Goal: Information Seeking & Learning: Compare options

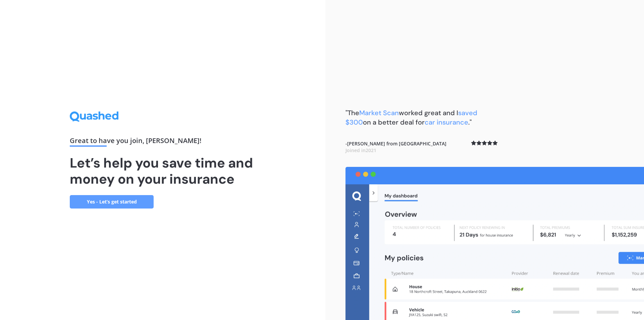
click at [130, 203] on link "Yes - Let’s get started" at bounding box center [112, 201] width 84 height 13
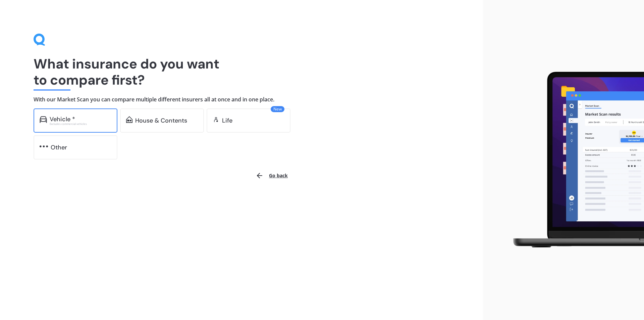
click at [59, 118] on div "Vehicle *" at bounding box center [63, 119] width 26 height 7
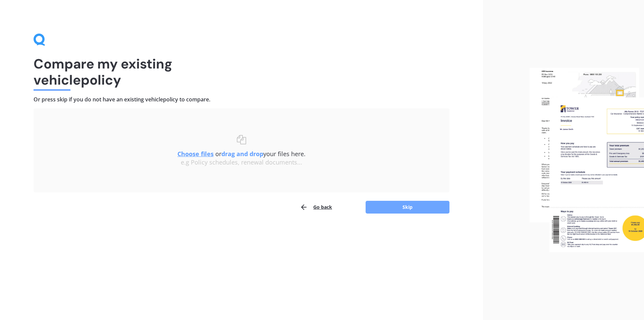
click at [404, 205] on button "Skip" at bounding box center [408, 207] width 84 height 13
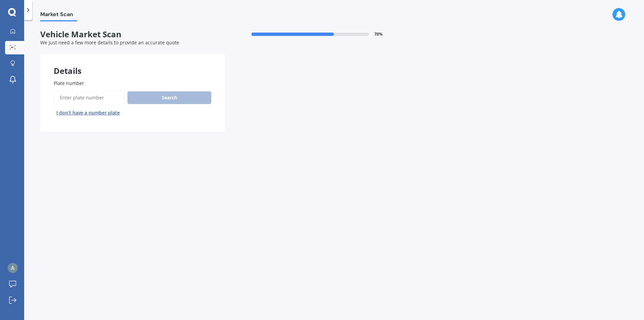
click at [78, 100] on input "Plate number" at bounding box center [89, 98] width 71 height 14
type input "lhh682"
click at [0, 0] on button "Next" at bounding box center [0, 0] width 0 height 0
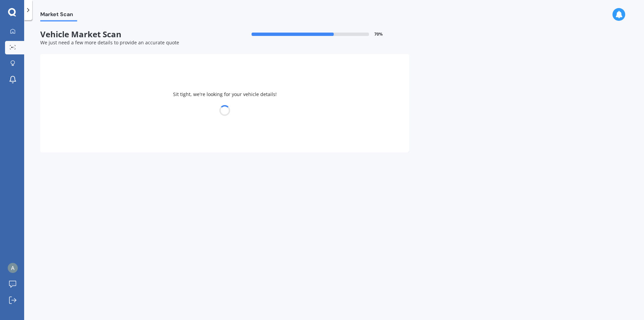
select select "NISSAN"
select select "CARAVAN"
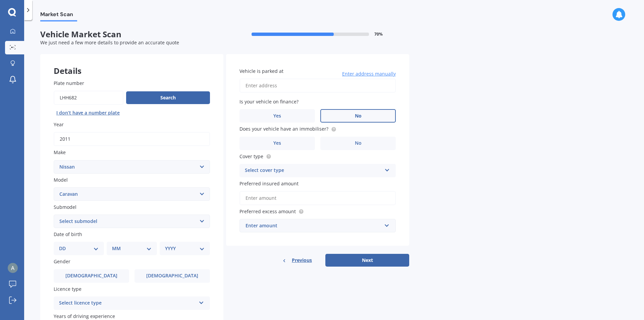
click at [382, 112] on label "No" at bounding box center [359, 115] width 76 height 13
click at [0, 0] on input "No" at bounding box center [0, 0] width 0 height 0
click at [300, 144] on label "Yes" at bounding box center [278, 143] width 76 height 13
click at [0, 0] on input "Yes" at bounding box center [0, 0] width 0 height 0
click at [307, 170] on div "Select cover type" at bounding box center [313, 170] width 137 height 8
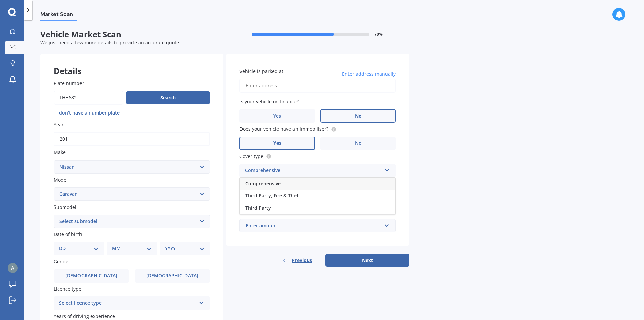
click at [277, 182] on span "Comprehensive" at bounding box center [263, 183] width 36 height 6
click at [295, 223] on div "Enter amount" at bounding box center [314, 225] width 136 height 7
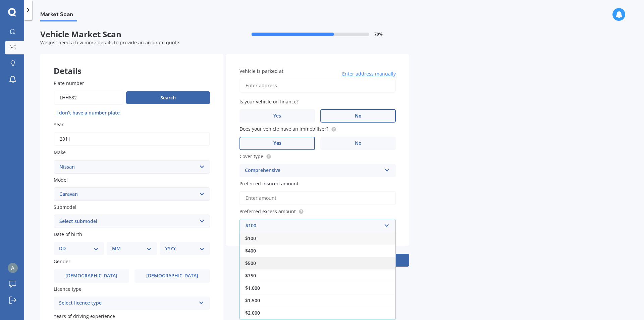
click at [256, 264] on div "$500" at bounding box center [318, 263] width 156 height 12
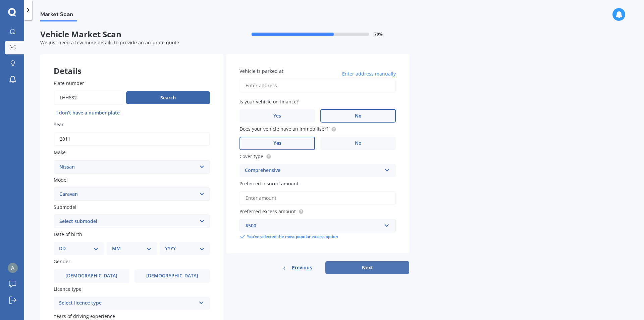
click at [376, 271] on button "Next" at bounding box center [368, 267] width 84 height 13
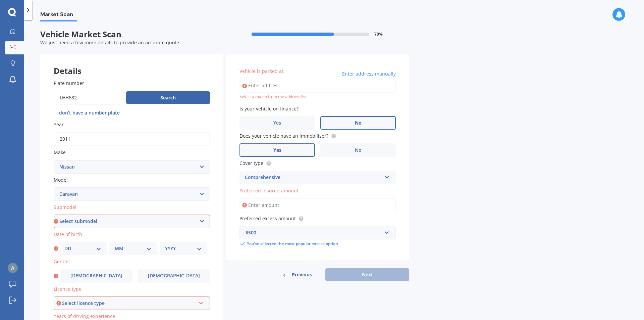
click at [281, 85] on input "Vehicle is parked at" at bounding box center [318, 86] width 156 height 14
type input "[STREET_ADDRESS][PERSON_NAME]"
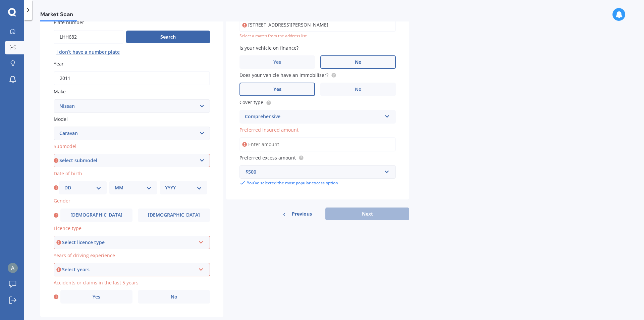
scroll to position [67, 0]
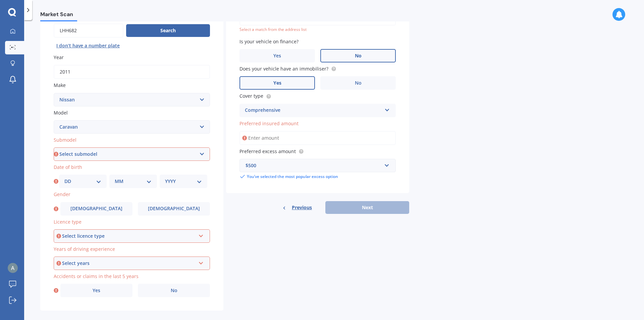
click at [130, 154] on select "Select submodel diesel petrol" at bounding box center [132, 153] width 156 height 13
select select "PETROL"
click at [54, 147] on select "Select submodel diesel petrol" at bounding box center [132, 153] width 156 height 13
click at [86, 182] on select "DD 01 02 03 04 05 06 07 08 09 10 11 12 13 14 15 16 17 18 19 20 21 22 23 24 25 2…" at bounding box center [82, 181] width 37 height 7
select select "25"
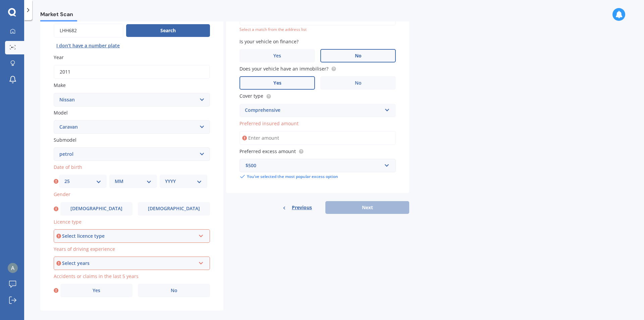
click at [64, 178] on select "DD 01 02 03 04 05 06 07 08 09 10 11 12 13 14 15 16 17 18 19 20 21 22 23 24 25 2…" at bounding box center [82, 181] width 37 height 7
click at [129, 182] on select "MM 01 02 03 04 05 06 07 08 09 10 11 12" at bounding box center [133, 181] width 37 height 7
select select "01"
click at [115, 178] on select "MM 01 02 03 04 05 06 07 08 09 10 11 12" at bounding box center [133, 181] width 37 height 7
click at [177, 180] on select "YYYY 2025 2024 2023 2022 2021 2020 2019 2018 2017 2016 2015 2014 2013 2012 2011…" at bounding box center [183, 181] width 37 height 7
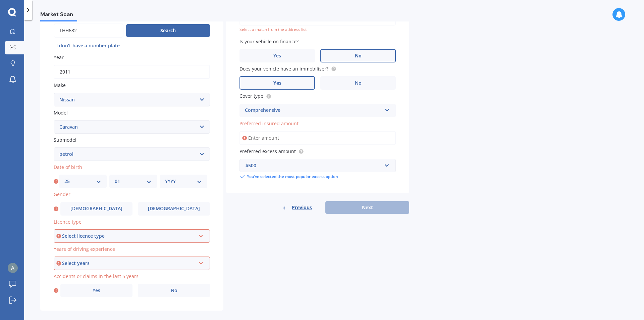
select select "1969"
click at [165, 178] on select "YYYY 2025 2024 2023 2022 2021 2020 2019 2018 2017 2016 2015 2014 2013 2012 2011…" at bounding box center [183, 181] width 37 height 7
click at [119, 210] on label "[DEMOGRAPHIC_DATA]" at bounding box center [96, 208] width 72 height 13
click at [0, 0] on input "[DEMOGRAPHIC_DATA]" at bounding box center [0, 0] width 0 height 0
click at [122, 240] on div "Select licence type NZ Full NZ Restricted NZ Learners [GEOGRAPHIC_DATA] [GEOGRA…" at bounding box center [132, 235] width 156 height 13
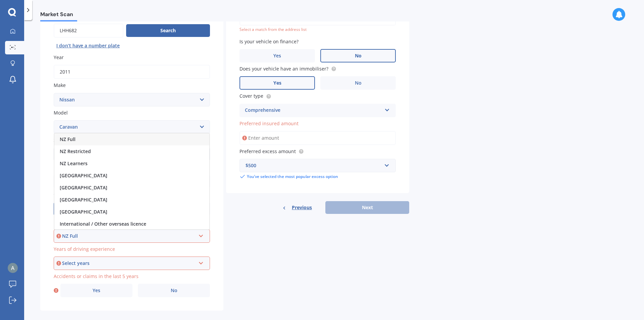
click at [137, 236] on div "NZ Full" at bounding box center [129, 235] width 134 height 7
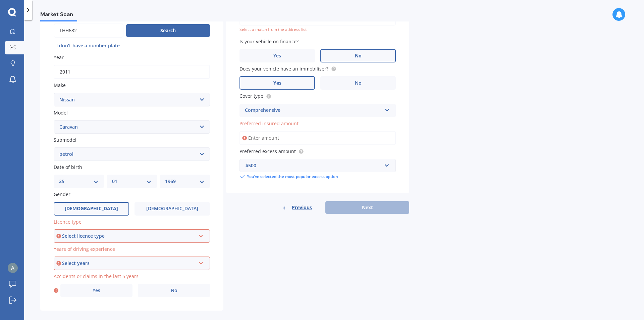
click at [137, 237] on div "Select licence type" at bounding box center [129, 235] width 134 height 7
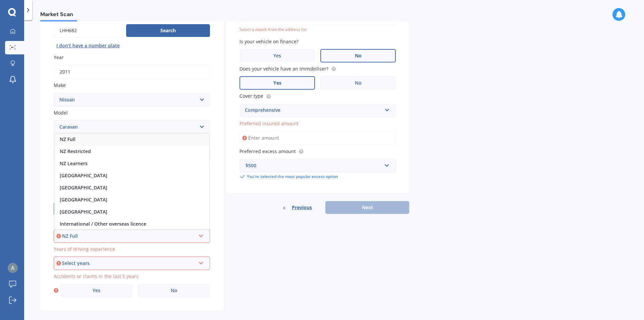
click at [137, 238] on div "NZ Full" at bounding box center [129, 235] width 134 height 7
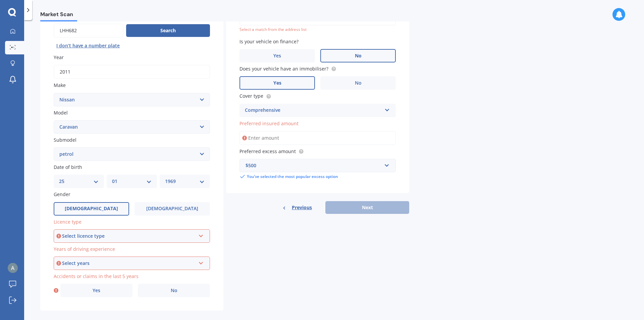
click at [104, 236] on div "Select licence type" at bounding box center [129, 235] width 134 height 7
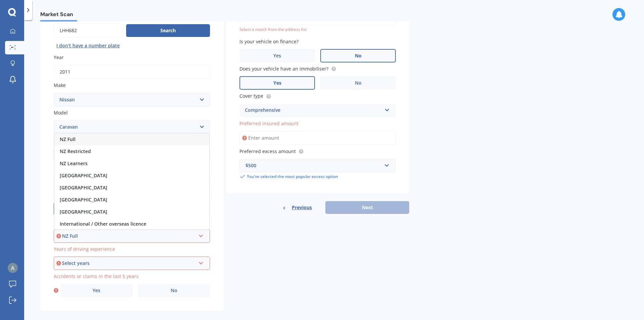
click at [82, 237] on div "NZ Full" at bounding box center [129, 235] width 134 height 7
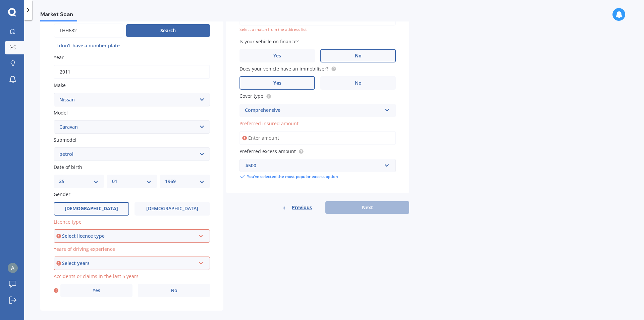
click at [99, 235] on div "Select licence type" at bounding box center [129, 235] width 134 height 7
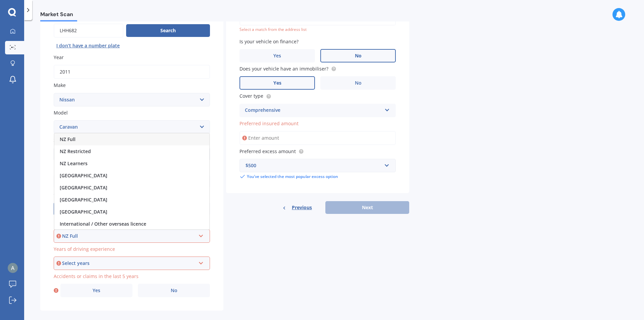
click at [85, 139] on div "NZ Full" at bounding box center [131, 139] width 155 height 12
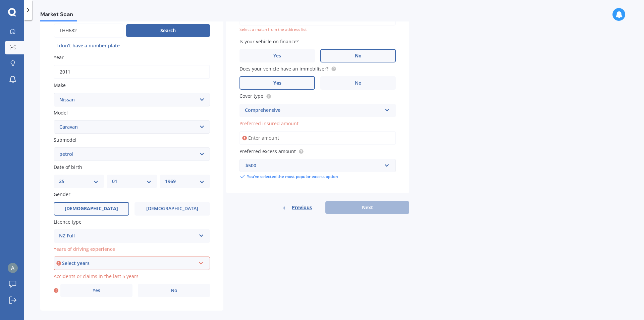
click at [122, 265] on div "Select years" at bounding box center [129, 262] width 134 height 7
click at [104, 202] on div "5 or more years" at bounding box center [131, 202] width 155 height 12
click at [169, 291] on label "No" at bounding box center [174, 290] width 72 height 13
click at [0, 0] on input "No" at bounding box center [0, 0] width 0 height 0
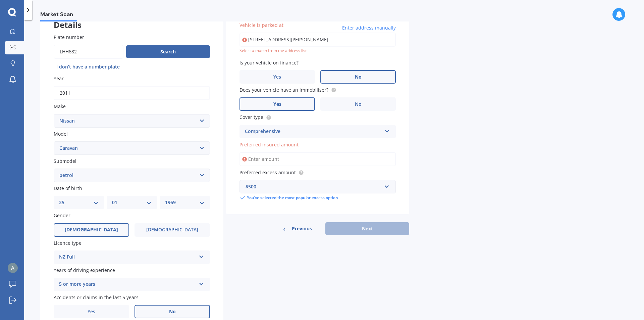
click at [363, 228] on div "Previous Next" at bounding box center [317, 228] width 183 height 13
click at [282, 38] on input "[STREET_ADDRESS][PERSON_NAME]" at bounding box center [318, 40] width 156 height 14
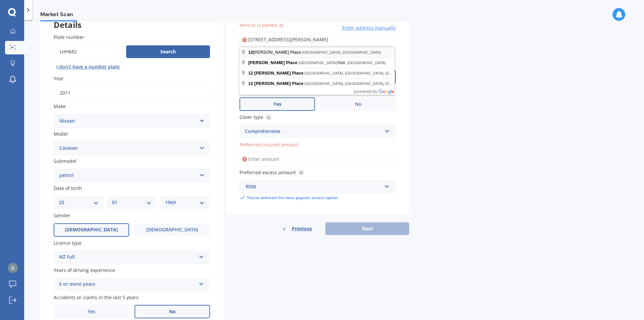
type input "[STREET_ADDRESS][PERSON_NAME]"
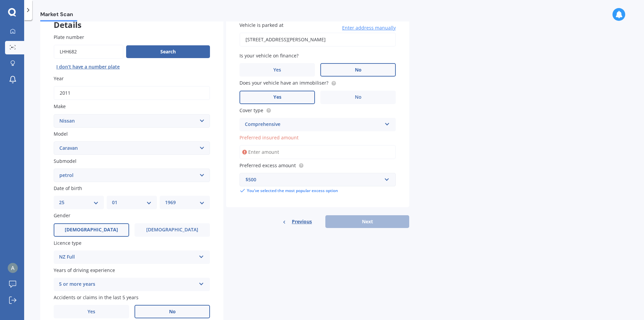
click at [287, 153] on input "Preferred insured amount" at bounding box center [318, 152] width 156 height 14
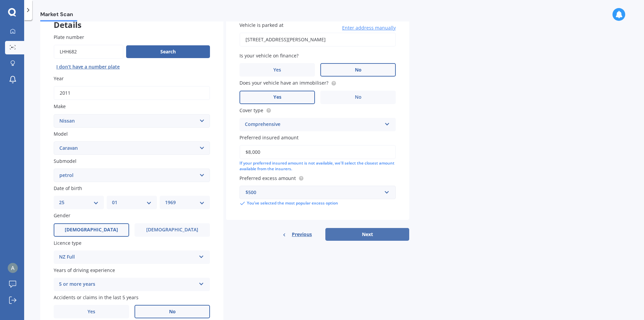
type input "$8,000"
click at [362, 233] on button "Next" at bounding box center [368, 234] width 84 height 13
select select "25"
select select "01"
select select "1969"
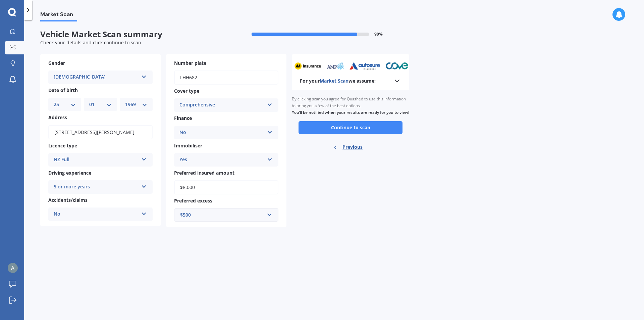
scroll to position [0, 0]
click at [361, 142] on div "Ready to go By clicking scan you agree for Quashed to use this information to b…" at bounding box center [350, 123] width 117 height 67
click at [374, 134] on button "Continue to scan" at bounding box center [351, 127] width 104 height 13
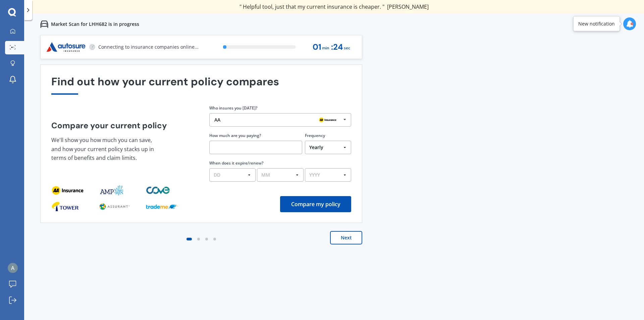
click at [346, 118] on icon at bounding box center [345, 119] width 10 height 12
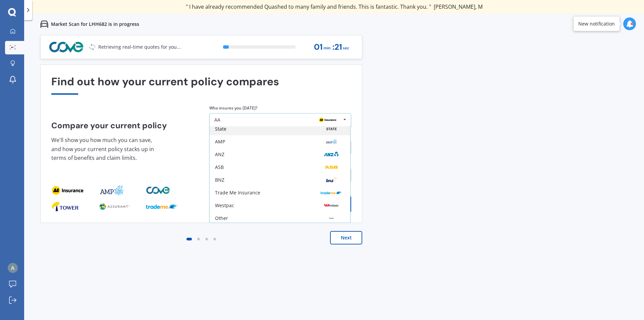
scroll to position [44, 0]
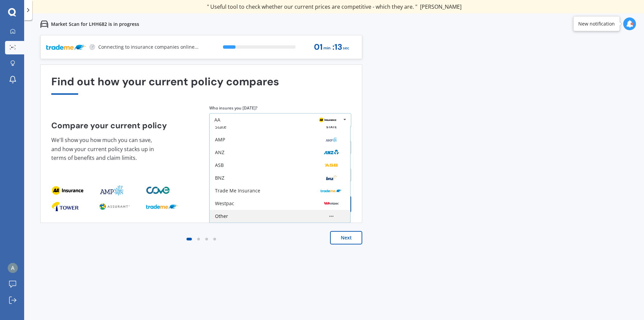
click at [230, 212] on div "Other" at bounding box center [280, 216] width 141 height 13
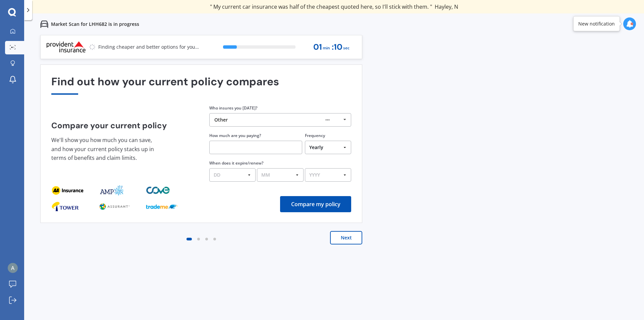
click at [244, 147] on input "text" at bounding box center [255, 147] width 93 height 13
click at [242, 173] on select "DD 01 02 03 04 05 06 07 08 09 10 11 12 13 14 15 16 17 18 19 20 21 22 23 24 25 2…" at bounding box center [232, 174] width 46 height 13
select select "19"
click at [209, 168] on select "DD 01 02 03 04 05 06 07 08 09 10 11 12 13 14 15 16 17 18 19 20 21 22 23 24 25 2…" at bounding box center [232, 174] width 46 height 13
click at [277, 176] on select "MM 01 02 03 04 05 06 07 08 09 10 11 12" at bounding box center [280, 174] width 46 height 13
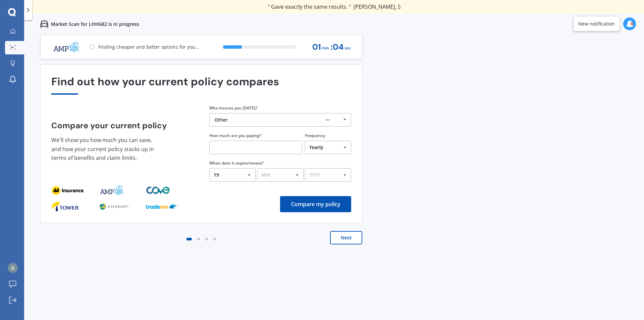
select select "09"
click at [257, 168] on select "MM 01 02 03 04 05 06 07 08 09 10 11 12" at bounding box center [280, 174] width 46 height 13
click at [330, 175] on select "YYYY 2026 2025 2024" at bounding box center [328, 174] width 46 height 13
select select "2025"
click at [305, 168] on select "YYYY 2026 2025 2024" at bounding box center [328, 174] width 46 height 13
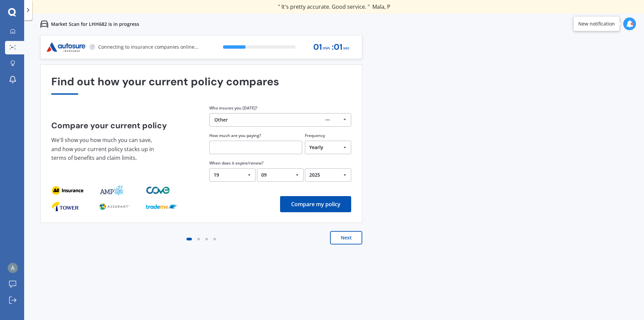
click at [323, 204] on button "Compare my policy" at bounding box center [315, 204] width 71 height 16
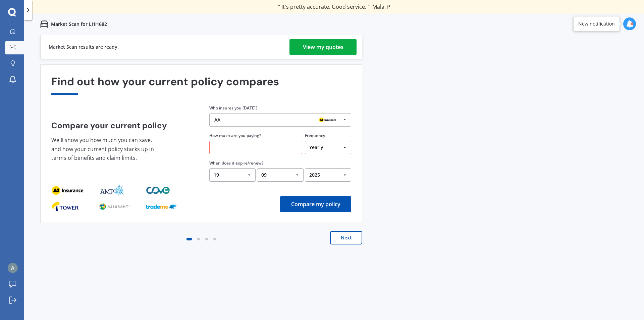
click at [264, 152] on input "text" at bounding box center [255, 147] width 93 height 13
type input "$400.00"
click at [341, 208] on button "Compare my policy" at bounding box center [315, 204] width 71 height 16
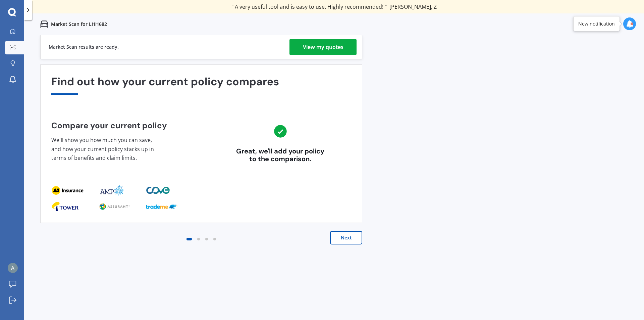
click at [355, 236] on button "Next" at bounding box center [346, 237] width 32 height 13
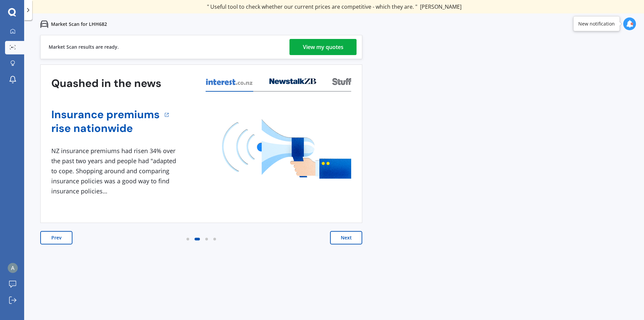
click at [355, 236] on button "Next" at bounding box center [346, 237] width 32 height 13
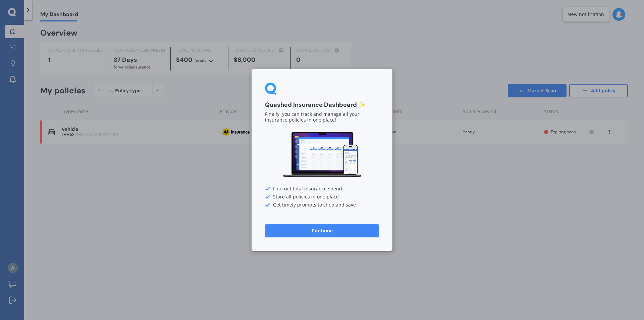
click at [318, 234] on button "Continue" at bounding box center [322, 230] width 114 height 13
